Goal: Navigation & Orientation: Find specific page/section

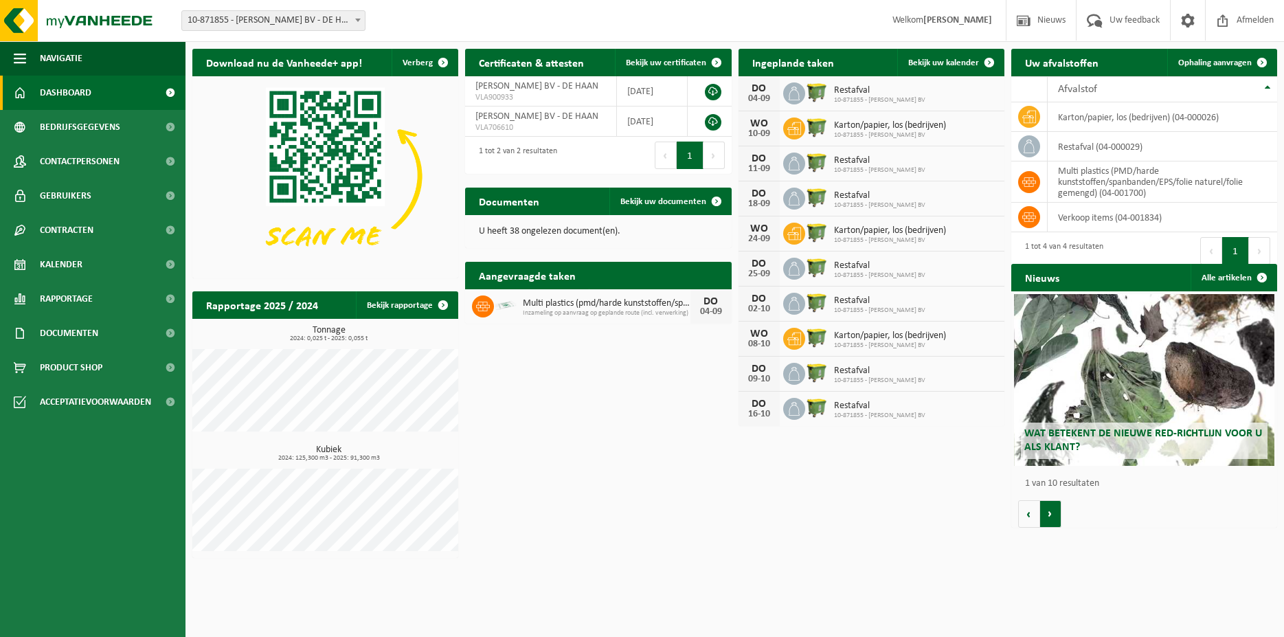
click at [1056, 514] on button "Volgende" at bounding box center [1050, 513] width 21 height 27
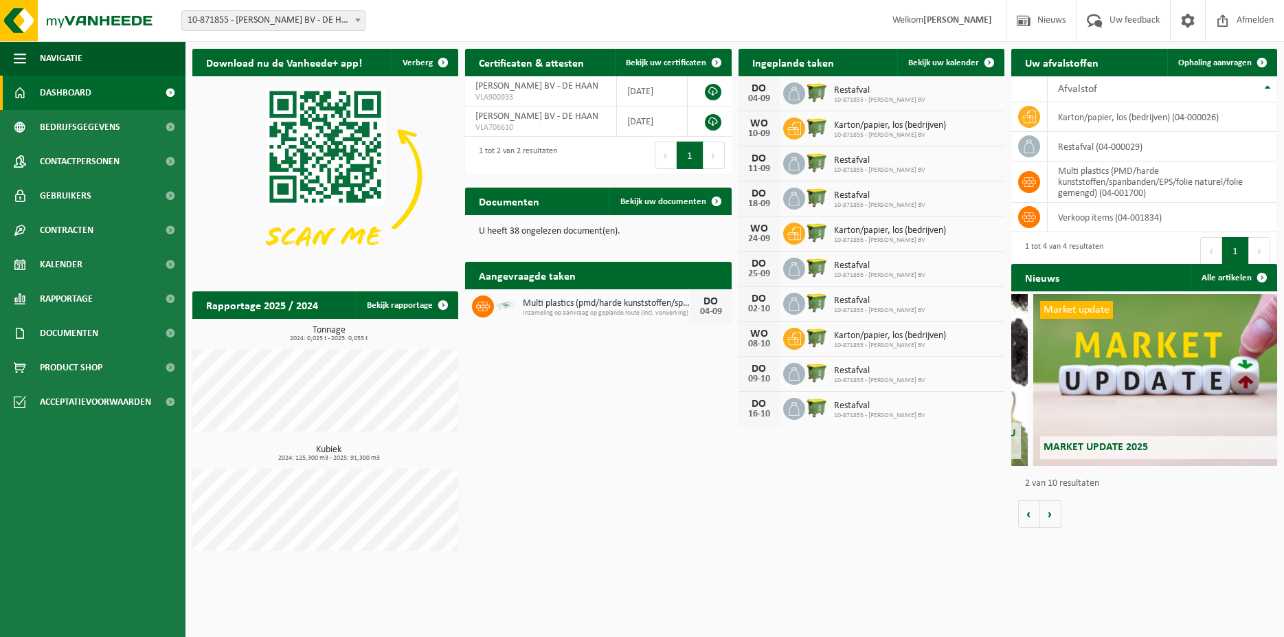
scroll to position [0, 266]
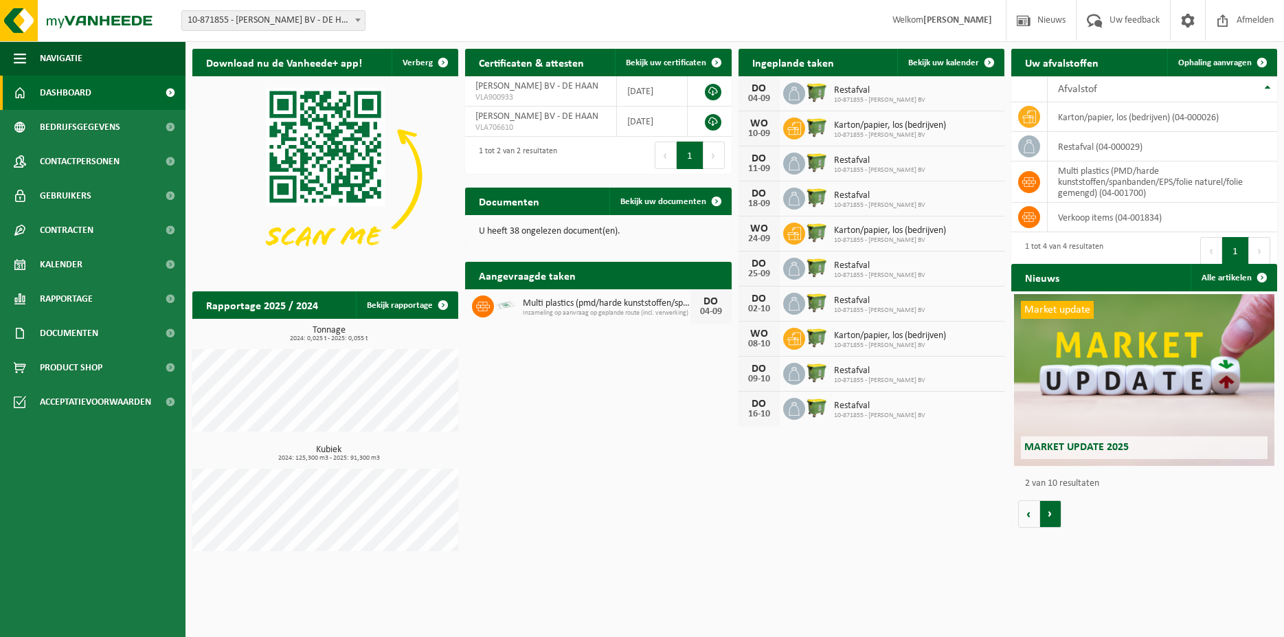
click at [1049, 514] on button "Volgende" at bounding box center [1050, 513] width 21 height 27
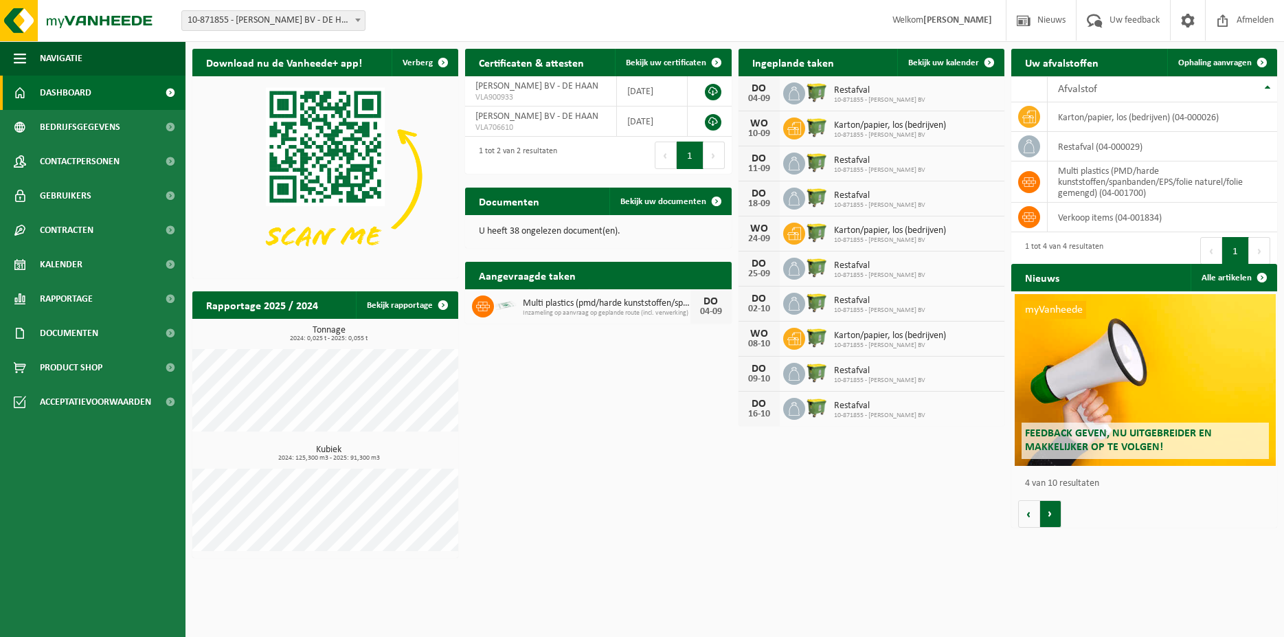
scroll to position [0, 798]
click at [1049, 514] on button "Volgende" at bounding box center [1050, 513] width 21 height 27
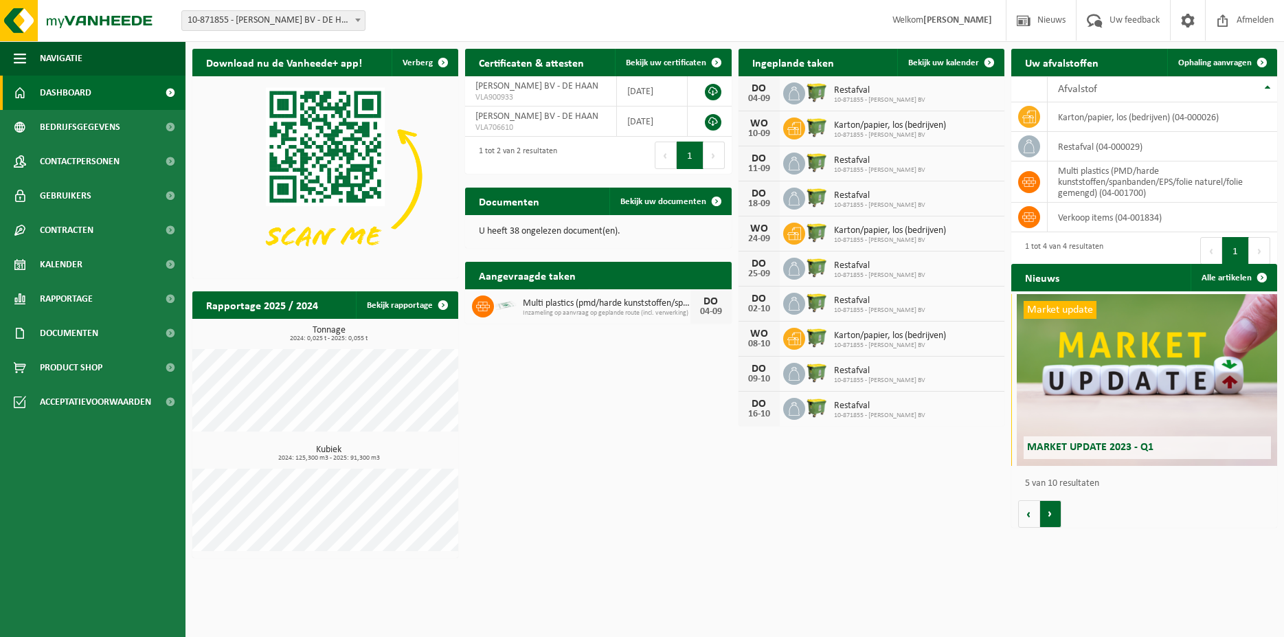
scroll to position [0, 1064]
click at [1047, 514] on button "Volgende" at bounding box center [1050, 513] width 21 height 27
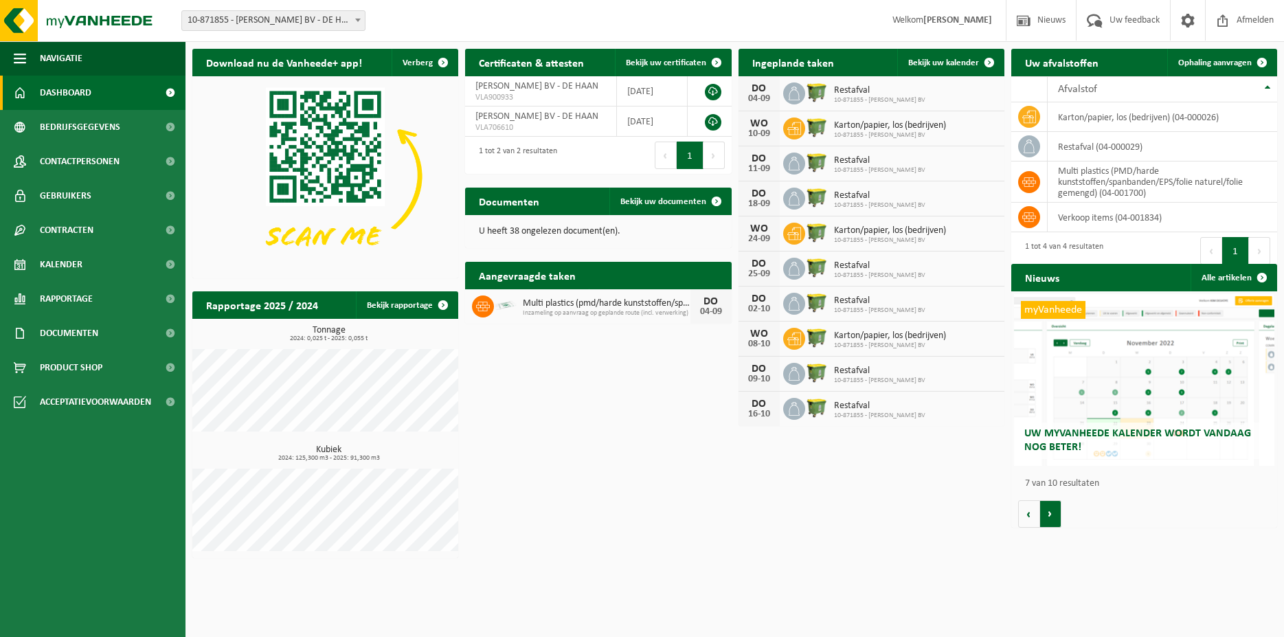
scroll to position [0, 1595]
click at [1066, 440] on span "Uw myVanheede kalender wordt vandaag nog beter!" at bounding box center [1137, 440] width 227 height 24
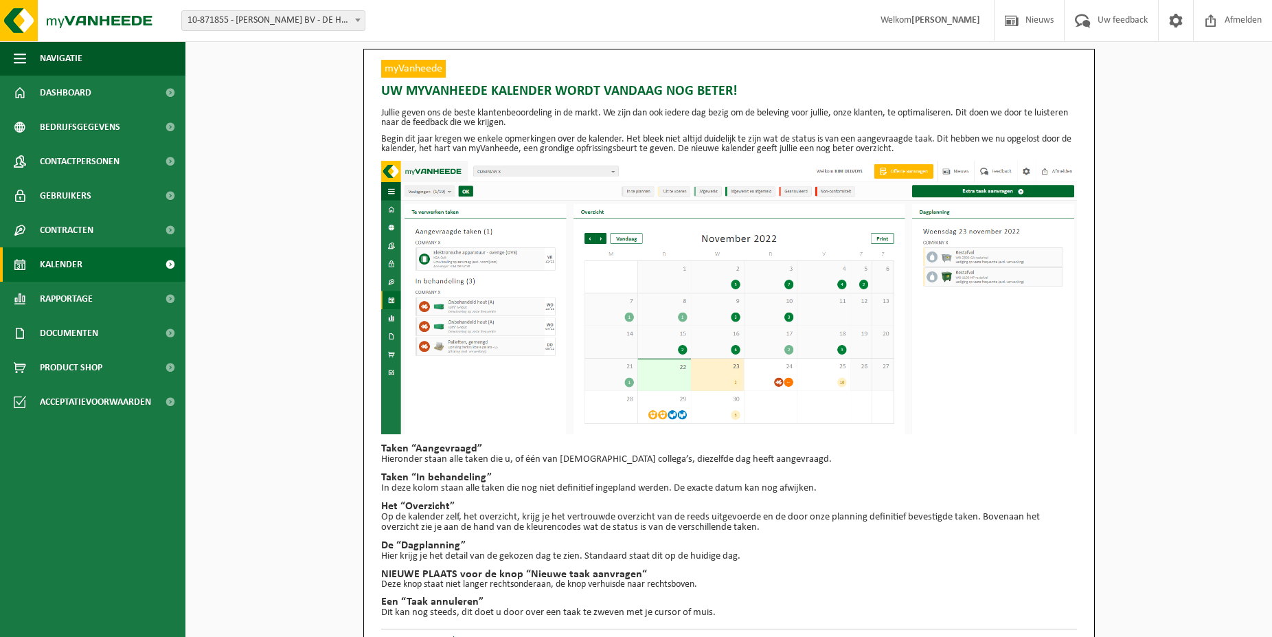
click at [64, 263] on span "Kalender" at bounding box center [61, 264] width 43 height 34
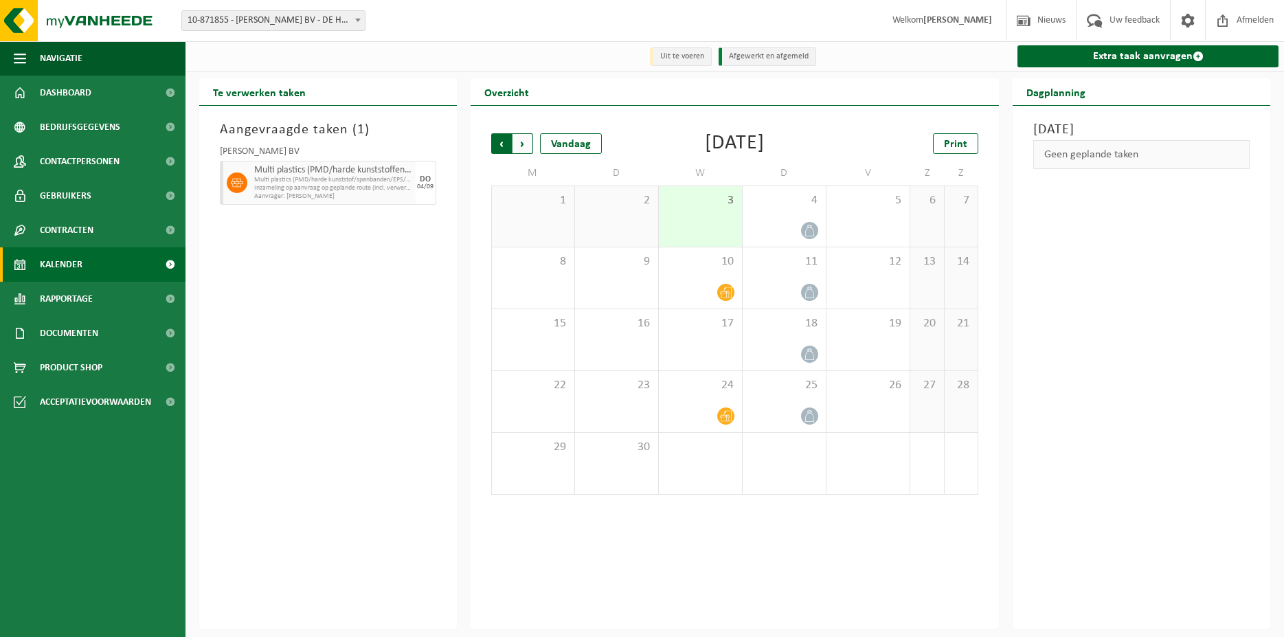
click at [529, 146] on span "Volgende" at bounding box center [522, 143] width 21 height 21
click at [530, 146] on span "Volgende" at bounding box center [522, 143] width 21 height 21
click at [532, 146] on span "Volgende" at bounding box center [522, 143] width 21 height 21
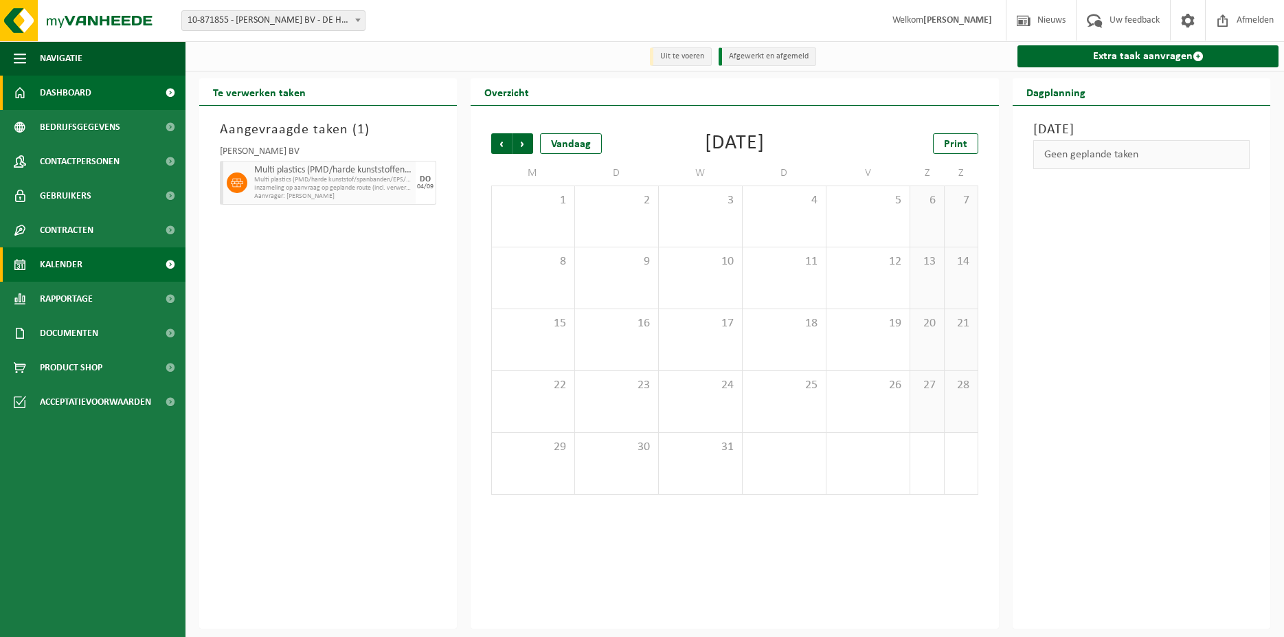
click at [59, 89] on span "Dashboard" at bounding box center [66, 93] width 52 height 34
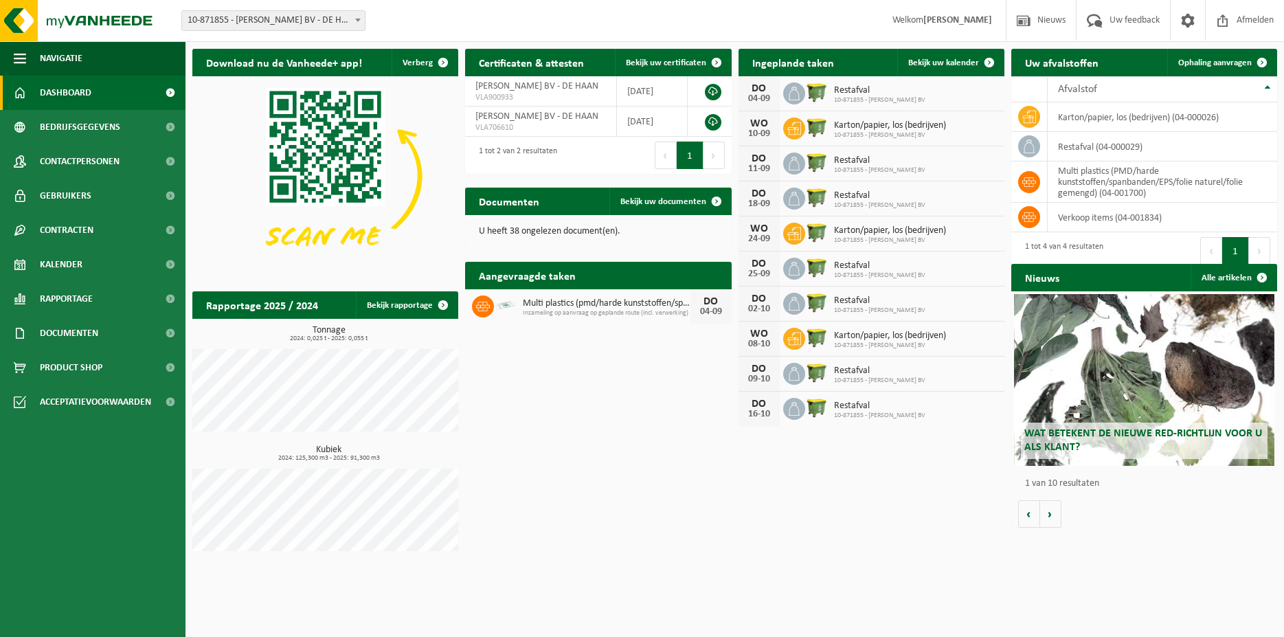
click at [591, 364] on div "Download nu de Vanheede+ app! Verberg Certificaten & attesten Bekijk uw certifi…" at bounding box center [734, 303] width 1091 height 523
click at [547, 347] on div "Download nu de Vanheede+ app! Verberg Certificaten & attesten Bekijk uw certifi…" at bounding box center [734, 303] width 1091 height 523
click at [1111, 514] on div "Wat betekent de nieuwe RED-richtlijn voor u als klant? Market update Market upd…" at bounding box center [1144, 409] width 266 height 236
click at [1049, 512] on button "Volgende" at bounding box center [1050, 513] width 21 height 27
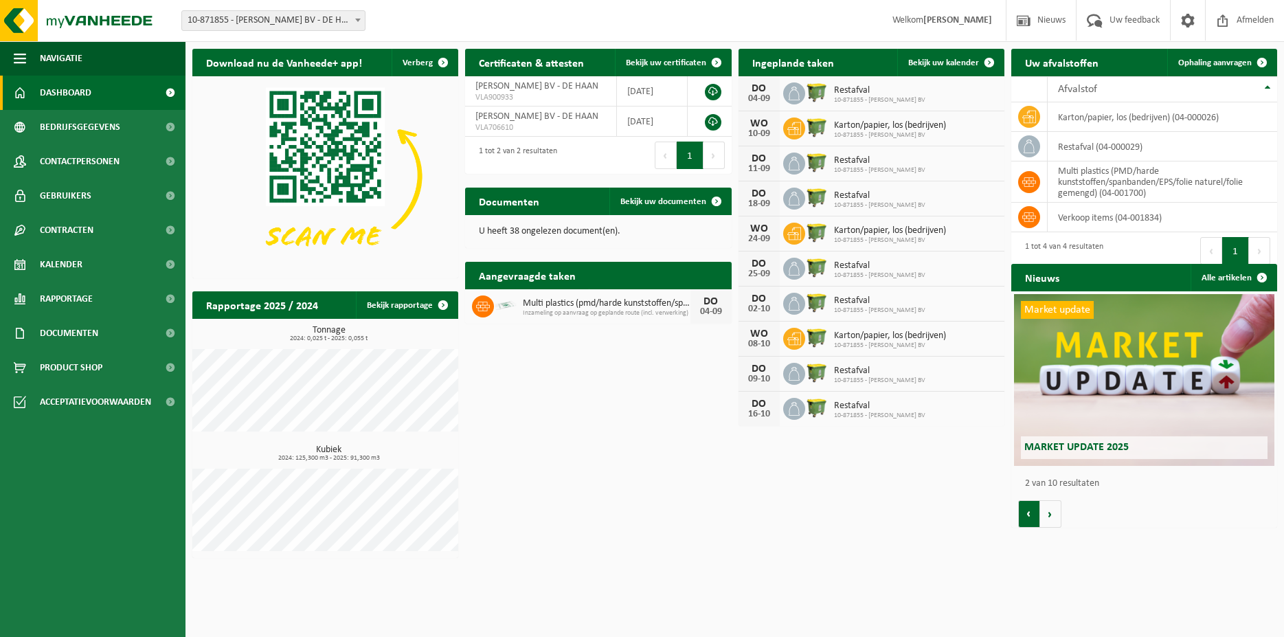
click at [1025, 511] on button "Vorige" at bounding box center [1029, 513] width 22 height 27
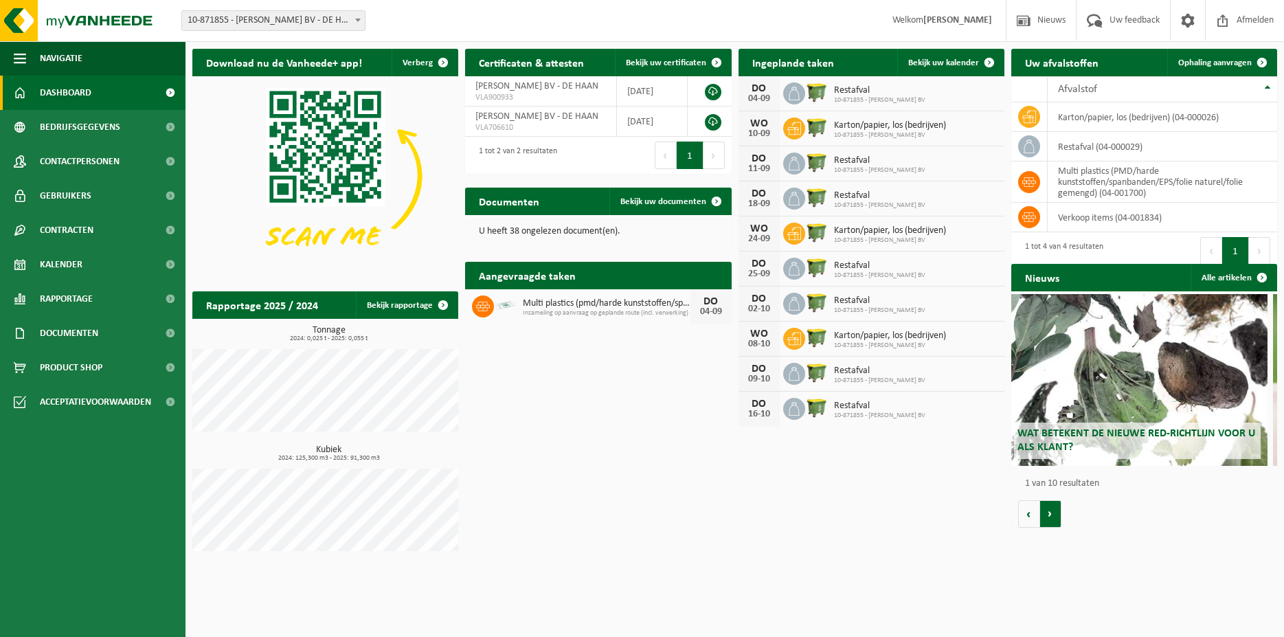
click at [1048, 510] on button "Volgende" at bounding box center [1050, 513] width 21 height 27
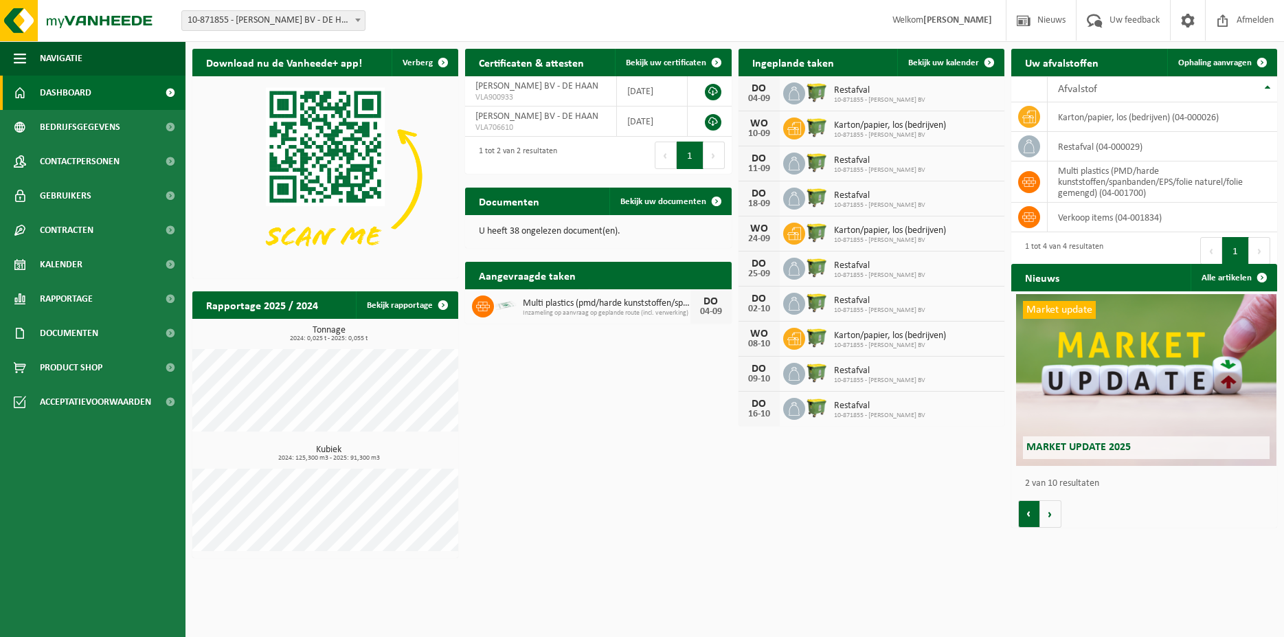
click at [1029, 511] on button "Vorige" at bounding box center [1029, 513] width 22 height 27
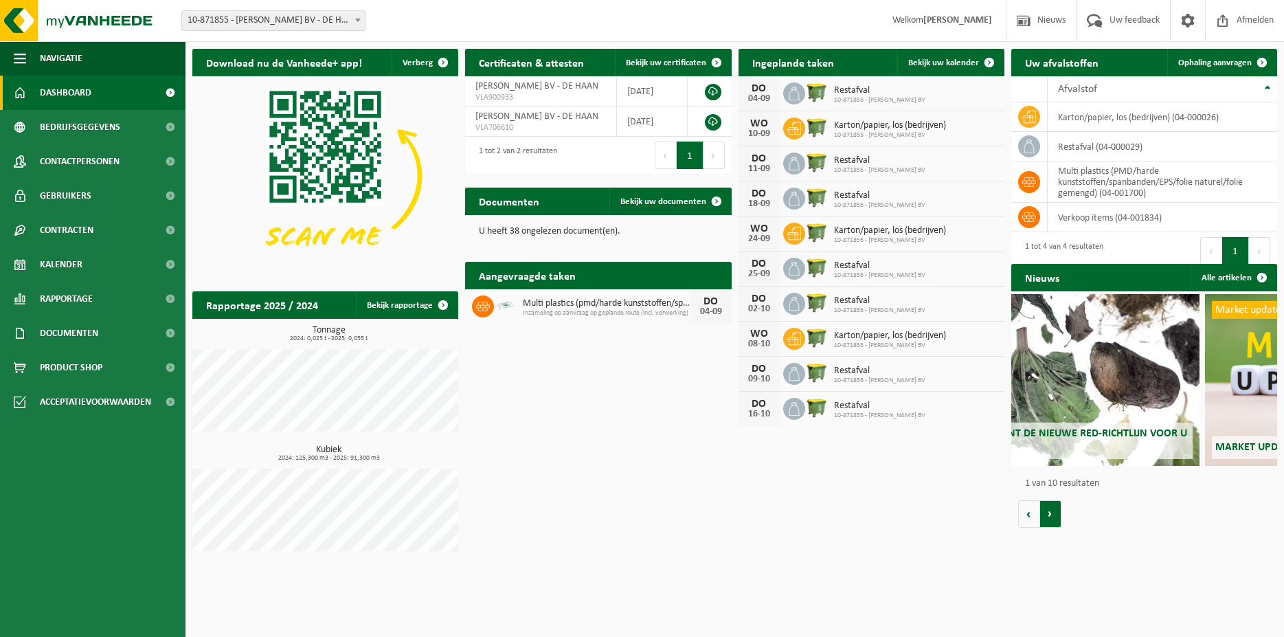
click at [1047, 509] on button "Volgende" at bounding box center [1050, 513] width 21 height 27
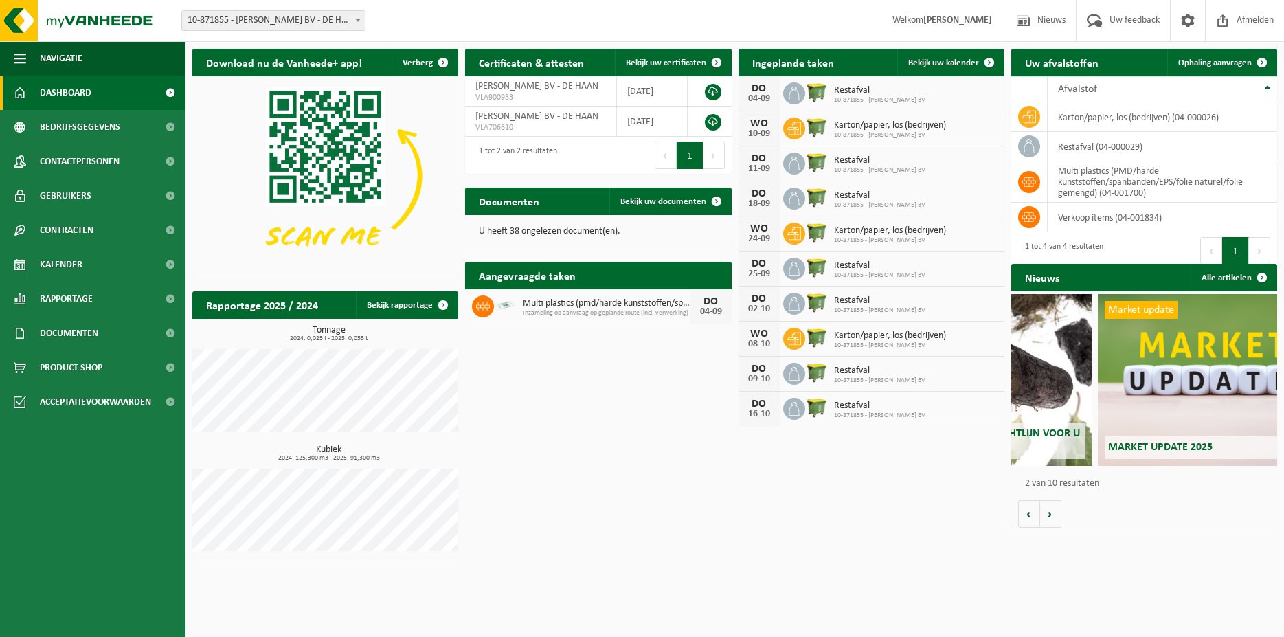
click at [922, 492] on div "Download nu de Vanheede+ app! Verberg Certificaten & attesten Bekijk uw certifi…" at bounding box center [734, 303] width 1091 height 523
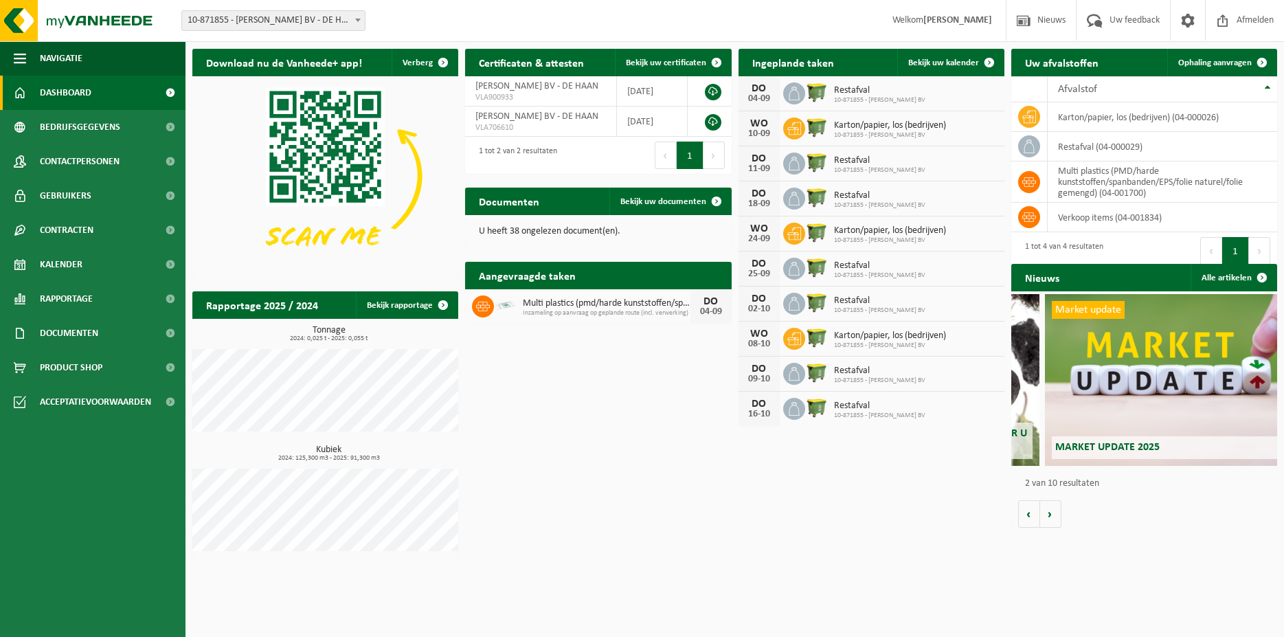
scroll to position [0, 266]
